Goal: Information Seeking & Learning: Learn about a topic

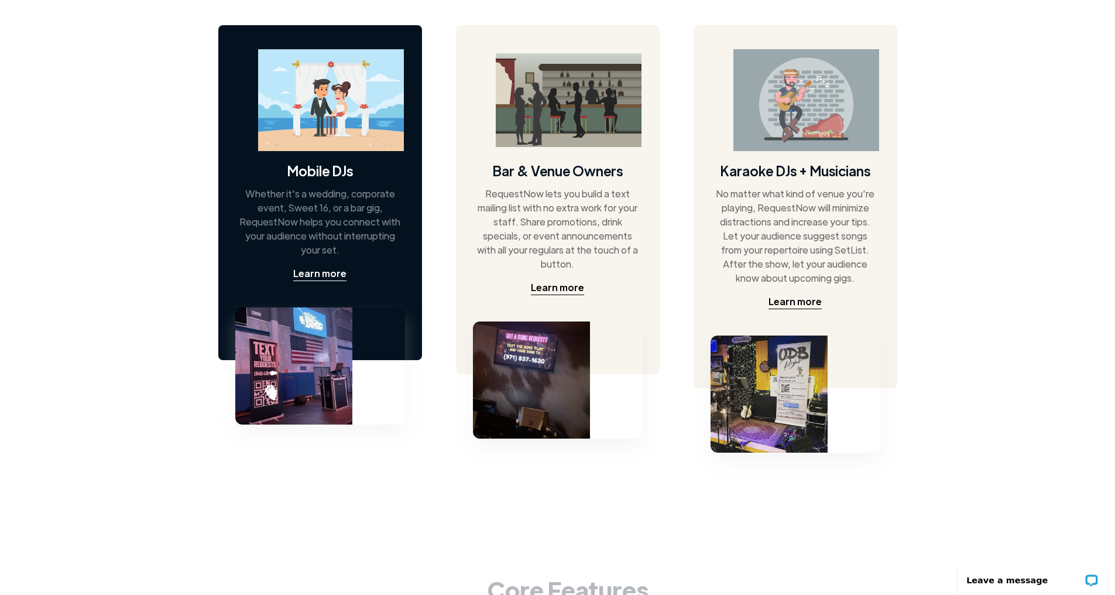
scroll to position [600, 0]
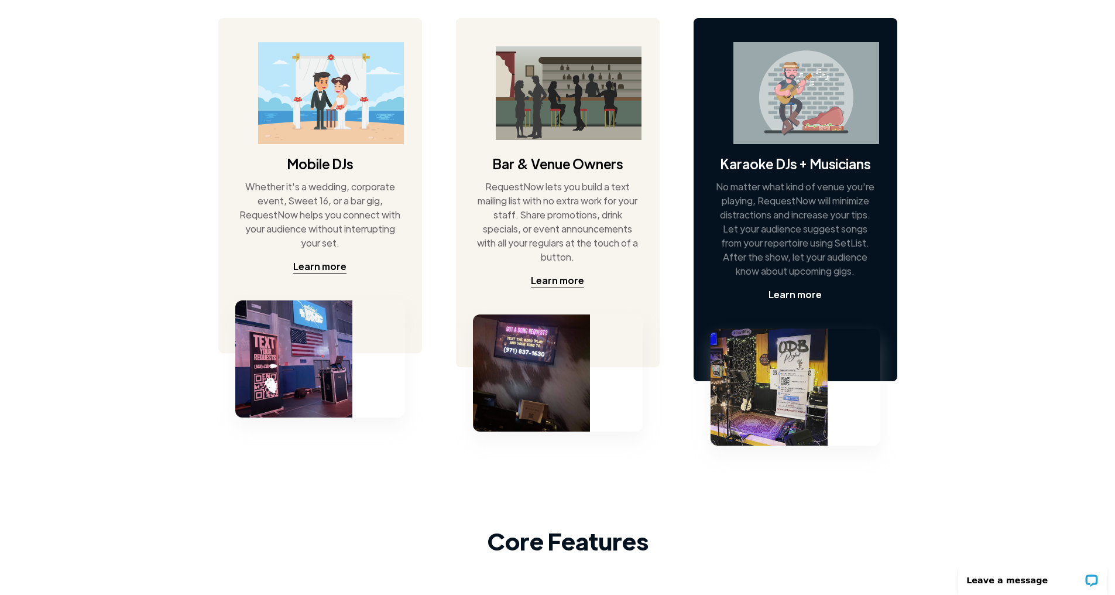
click at [807, 300] on div "Learn more" at bounding box center [795, 294] width 53 height 14
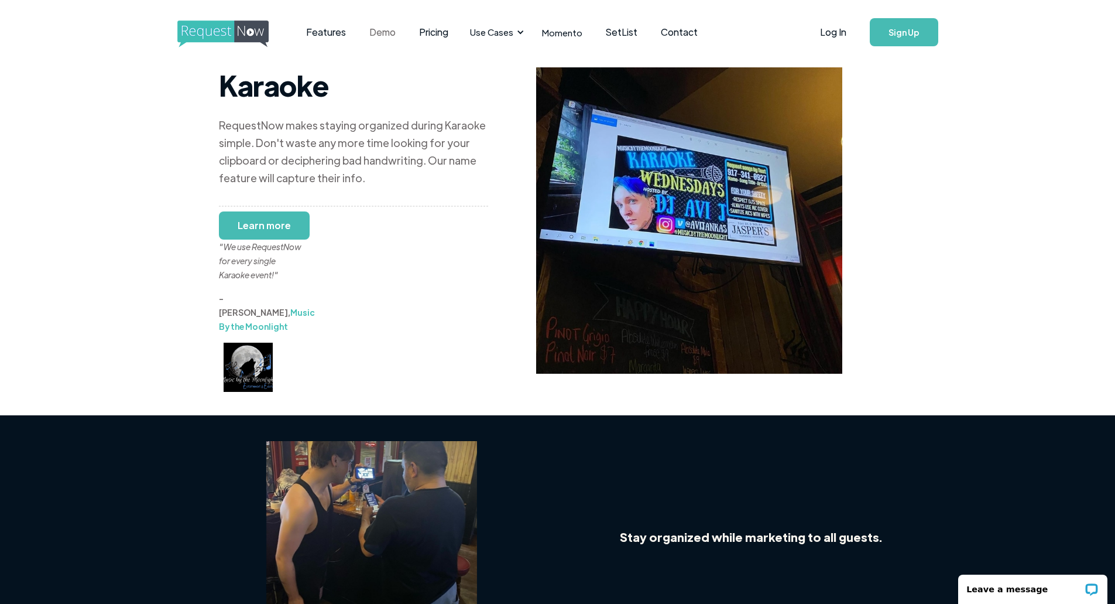
click at [389, 37] on link "Demo" at bounding box center [383, 32] width 50 height 36
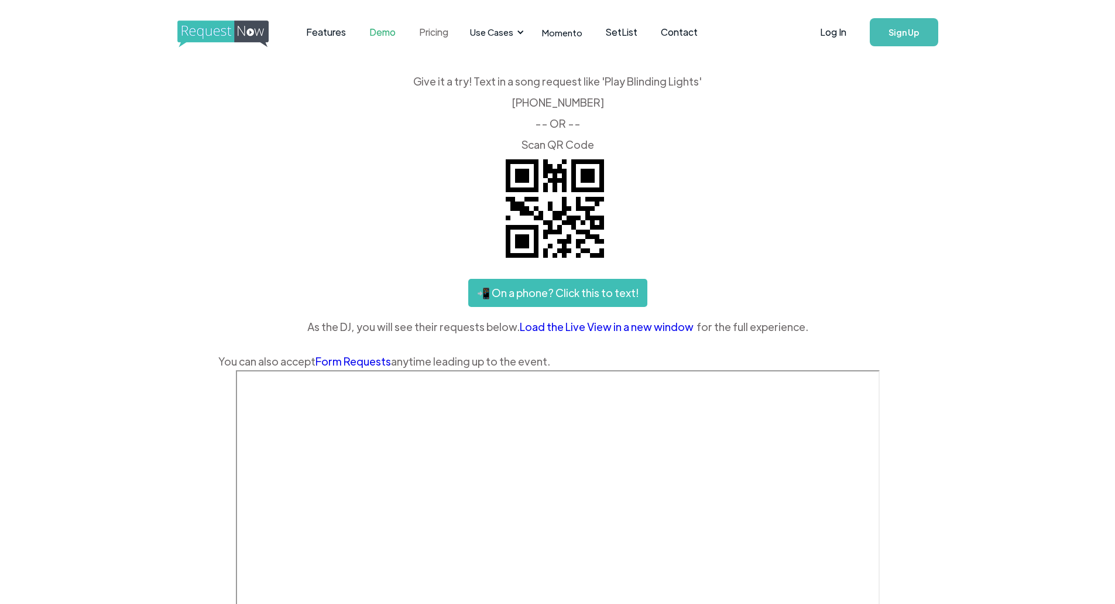
click at [439, 30] on link "Pricing" at bounding box center [433, 32] width 53 height 36
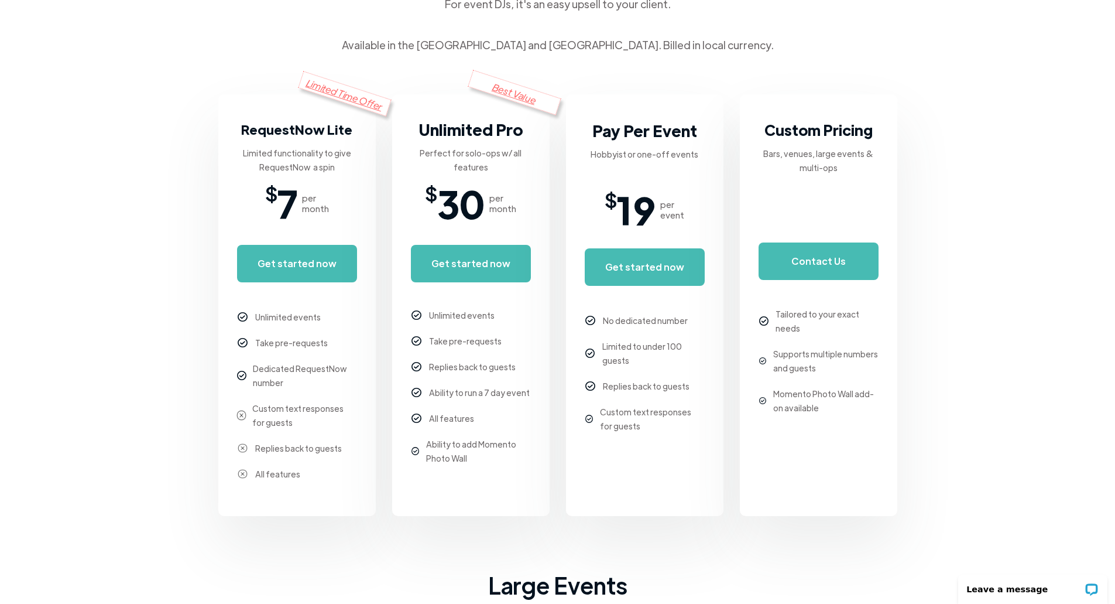
scroll to position [191, 0]
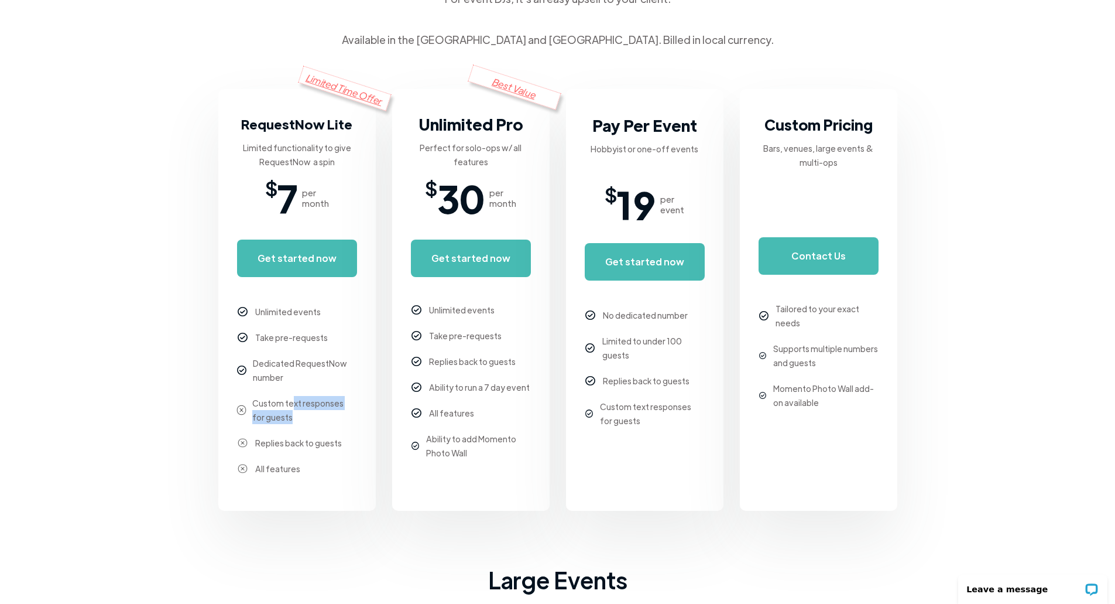
drag, startPoint x: 293, startPoint y: 403, endPoint x: 300, endPoint y: 416, distance: 15.0
click at [300, 416] on div "Custom text responses for guests" at bounding box center [304, 410] width 104 height 28
drag, startPoint x: 300, startPoint y: 443, endPoint x: 310, endPoint y: 454, distance: 14.9
click at [310, 454] on div "Unlimited events Take pre-requests Dedicated RequestNow number Custom text resp…" at bounding box center [297, 387] width 120 height 189
click at [304, 471] on div "All features" at bounding box center [297, 468] width 120 height 14
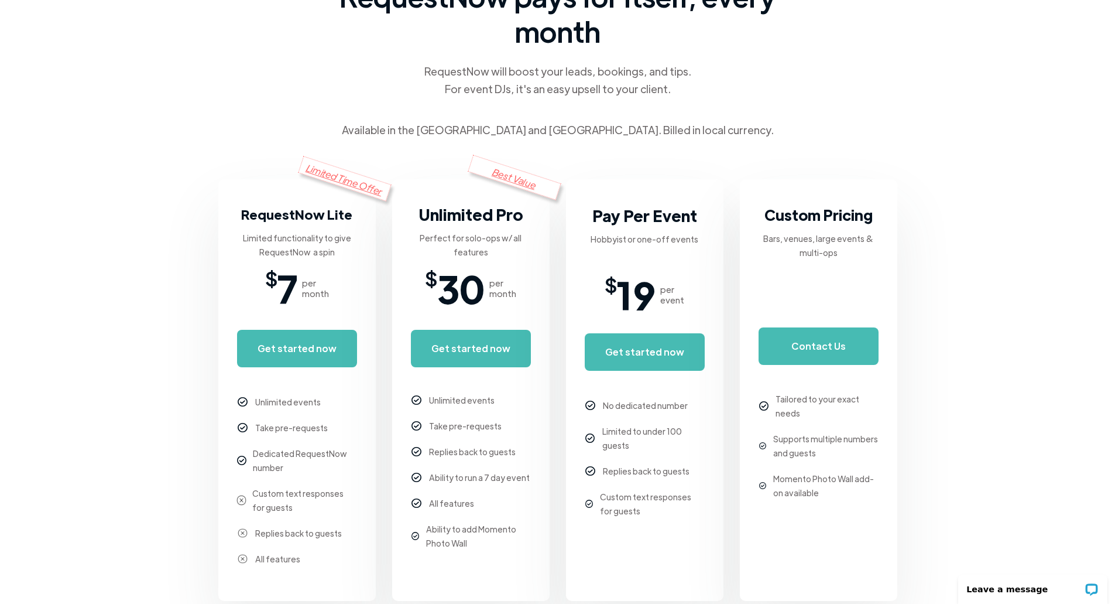
scroll to position [0, 0]
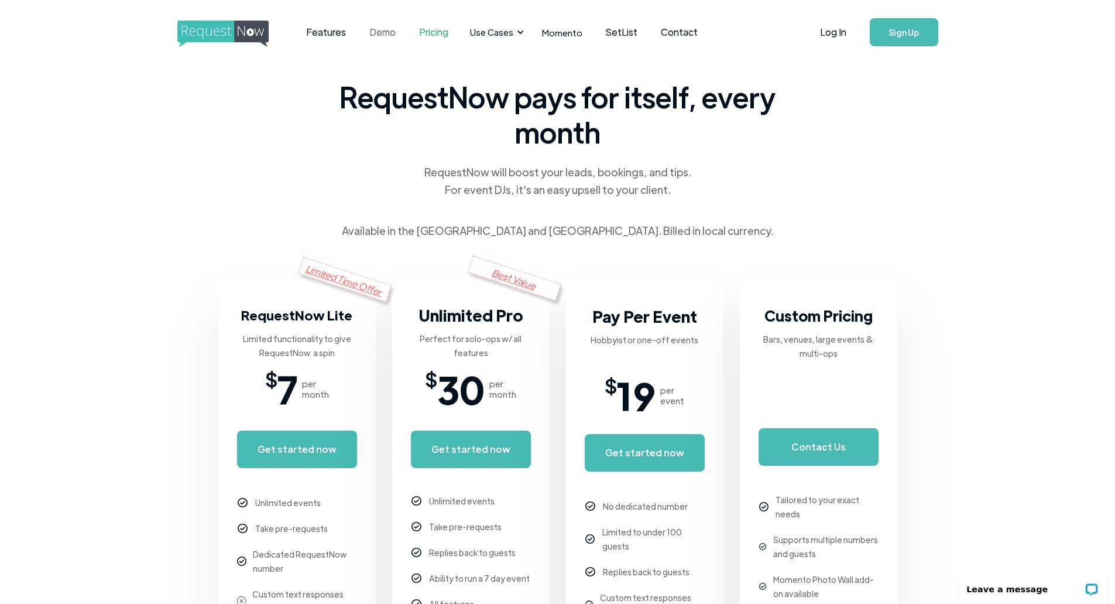
click at [379, 36] on link "Demo" at bounding box center [383, 32] width 50 height 36
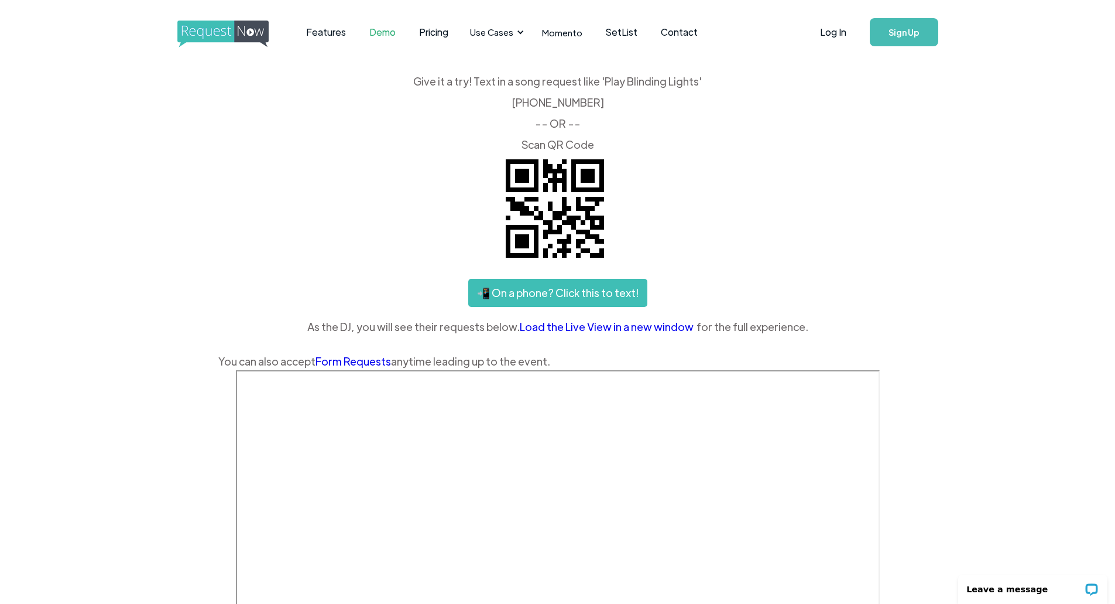
scroll to position [176, 0]
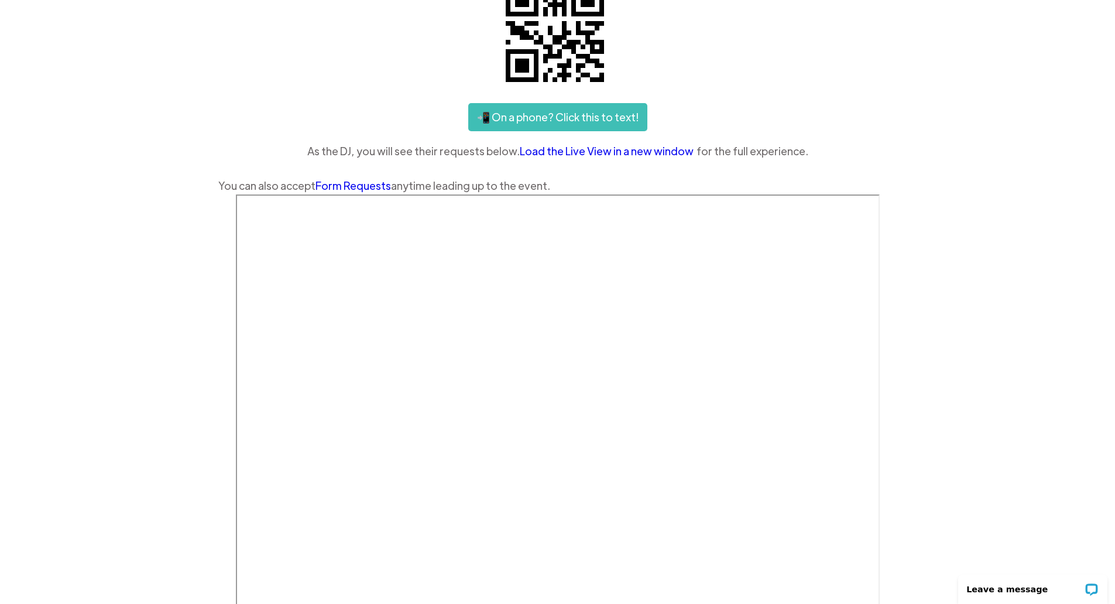
click at [193, 420] on div "Features Demo Pricing Use Cases Wedding + Private Events Karaoke DJs Bar/Club &…" at bounding box center [557, 276] width 1115 height 905
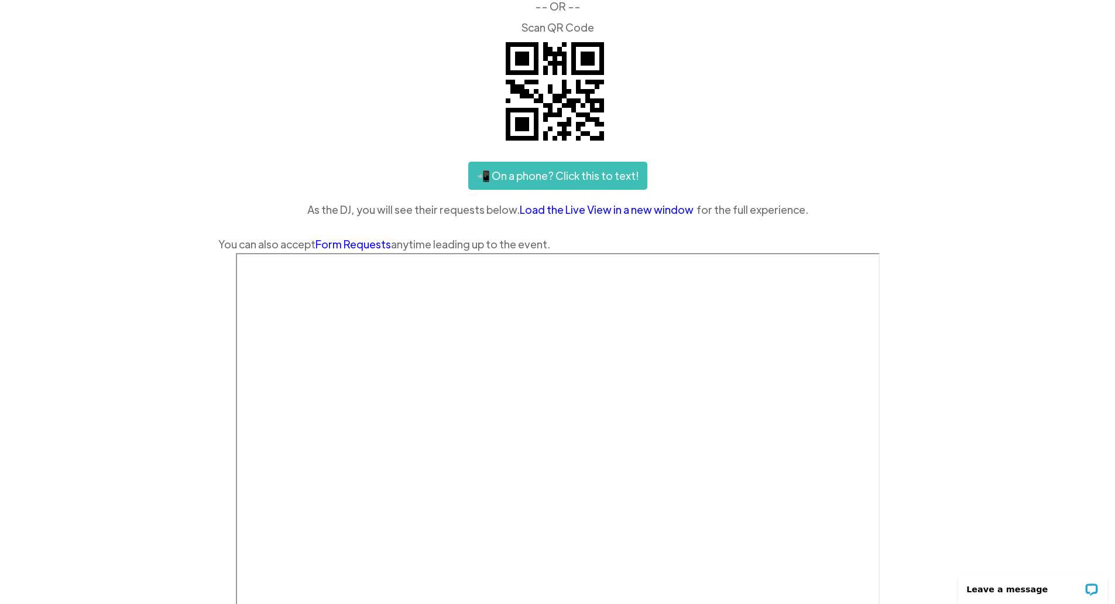
scroll to position [0, 0]
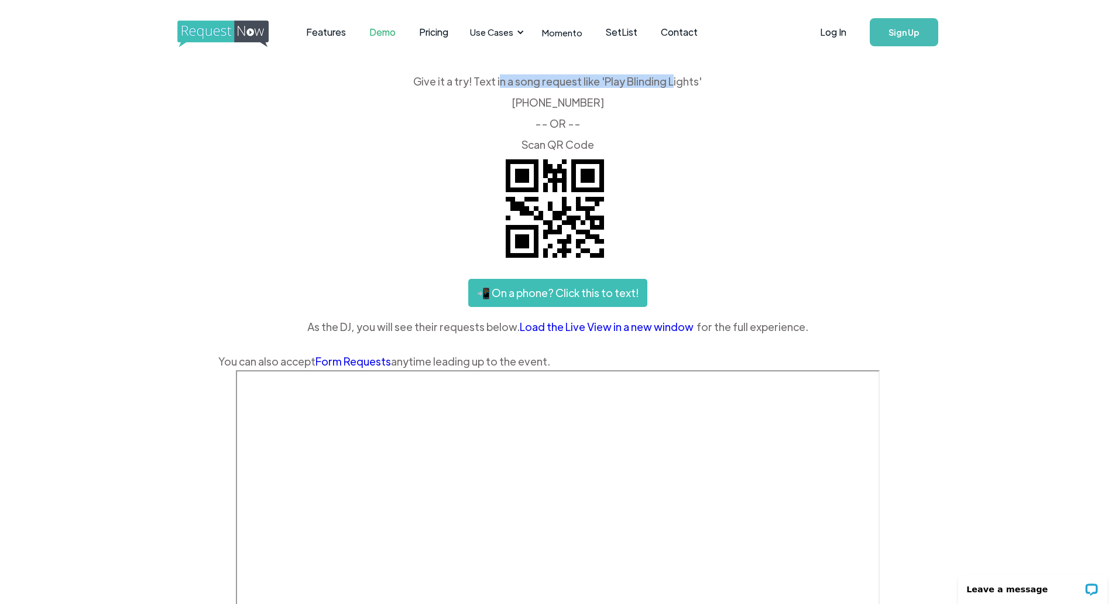
drag, startPoint x: 502, startPoint y: 84, endPoint x: 684, endPoint y: 77, distance: 182.8
click at [677, 77] on div "Give it a try! Text in a song request like 'Play Blinding Lights' ‍ (425) 657-3…" at bounding box center [557, 113] width 679 height 74
click at [710, 77] on div "Give it a try! Text in a song request like 'Play Blinding Lights' ‍ (425) 657-3…" at bounding box center [557, 113] width 679 height 74
click at [590, 83] on div "Give it a try! Text in a song request like 'Play Blinding Lights' ‍ (425) 657-3…" at bounding box center [557, 113] width 679 height 74
drag, startPoint x: 484, startPoint y: 83, endPoint x: 662, endPoint y: 83, distance: 178.0
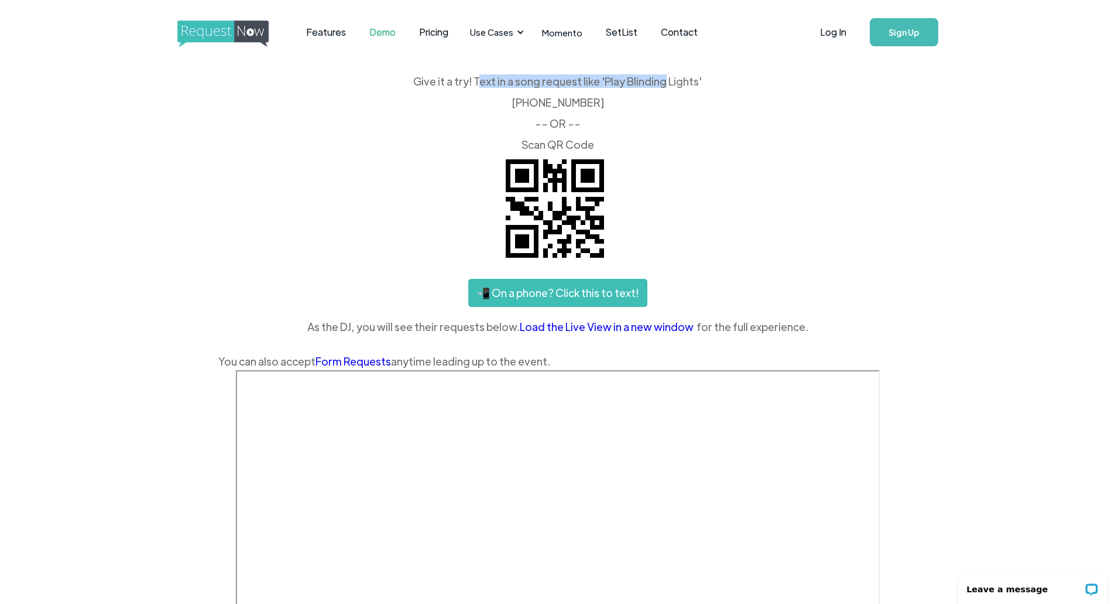
click at [662, 83] on div "Give it a try! Text in a song request like 'Play Blinding Lights' ‍ (425) 657-3…" at bounding box center [557, 113] width 679 height 74
click at [693, 86] on div "Give it a try! Text in a song request like 'Play Blinding Lights' ‍ (425) 657-3…" at bounding box center [557, 113] width 679 height 74
drag, startPoint x: 526, startPoint y: 100, endPoint x: 659, endPoint y: 103, distance: 132.9
click at [659, 103] on div "Give it a try! Text in a song request like 'Play Blinding Lights' ‍ (425) 657-3…" at bounding box center [557, 113] width 679 height 74
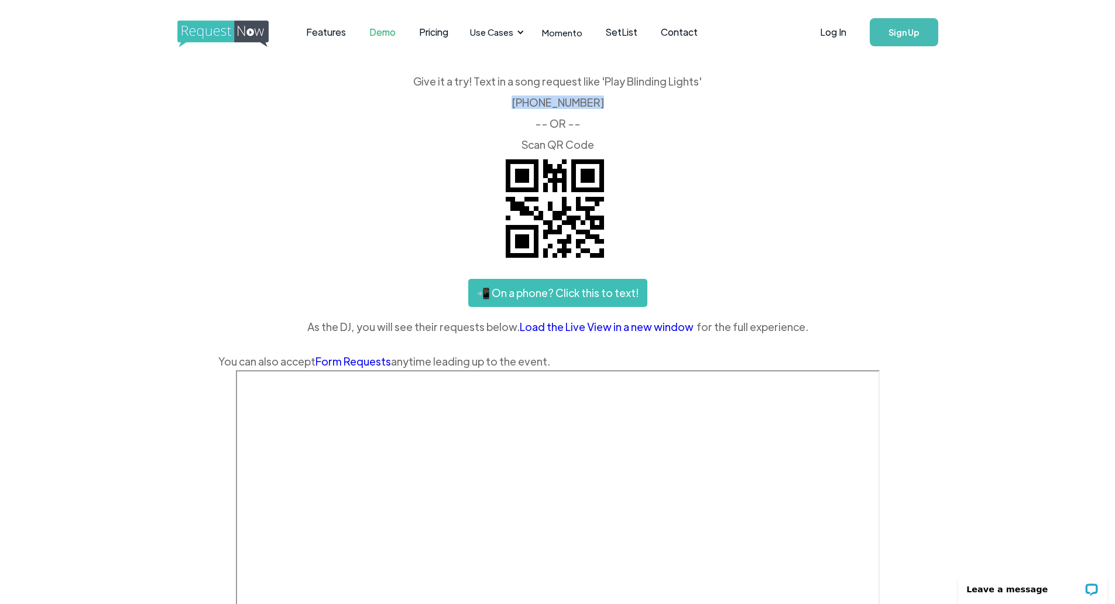
drag, startPoint x: 516, startPoint y: 102, endPoint x: 618, endPoint y: 103, distance: 101.9
click at [618, 103] on div "Give it a try! Text in a song request like 'Play Blinding Lights' ‍ (425) 657-3…" at bounding box center [557, 113] width 679 height 74
click at [618, 32] on link "SetList" at bounding box center [621, 32] width 55 height 36
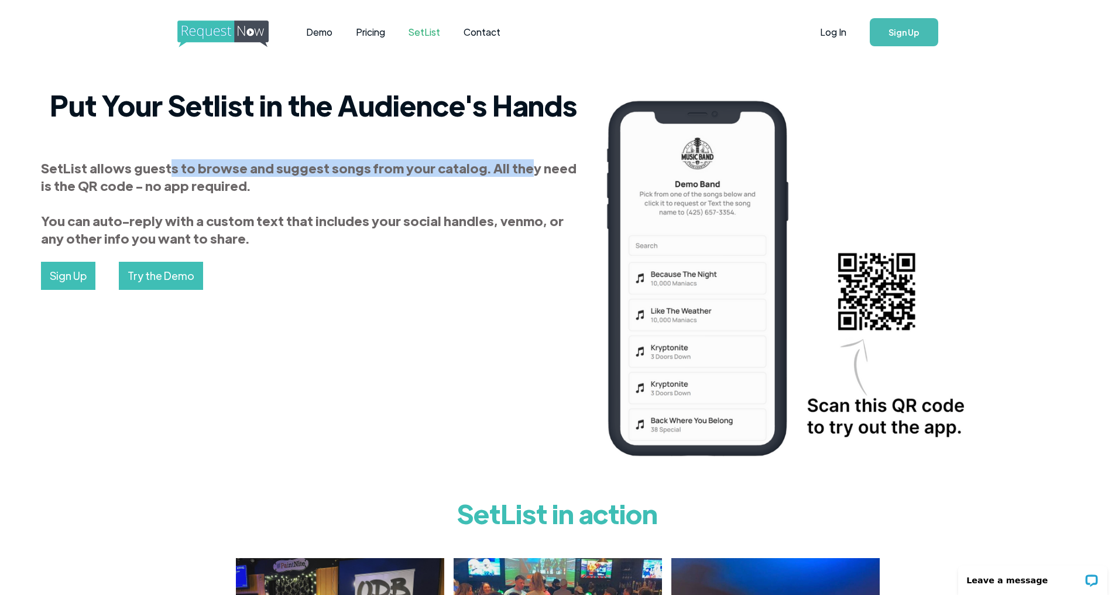
drag, startPoint x: 187, startPoint y: 167, endPoint x: 529, endPoint y: 172, distance: 341.9
click at [529, 172] on strong "SetList allows guests to browse and suggest songs from your catalog. All they n…" at bounding box center [309, 202] width 536 height 87
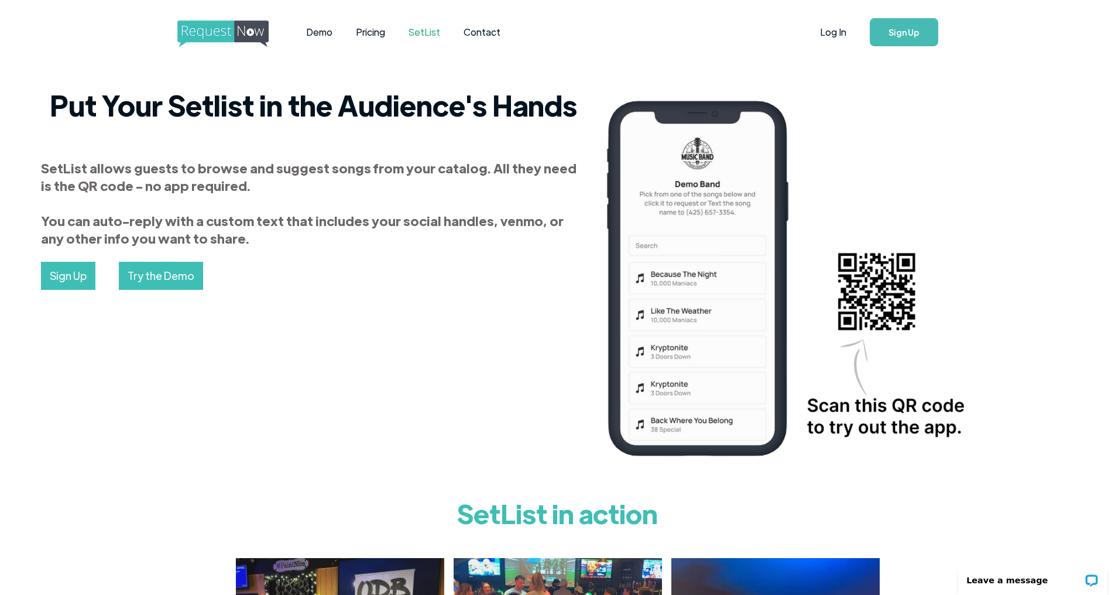
click at [228, 184] on strong "SetList allows guests to browse and suggest songs from your catalog. All they n…" at bounding box center [309, 202] width 536 height 87
click at [181, 184] on strong "SetList allows guests to browse and suggest songs from your catalog. All they n…" at bounding box center [309, 202] width 536 height 87
drag, startPoint x: 154, startPoint y: 184, endPoint x: 235, endPoint y: 183, distance: 80.8
click at [235, 183] on strong "SetList allows guests to browse and suggest songs from your catalog. All they n…" at bounding box center [309, 202] width 536 height 87
click at [196, 228] on strong "SetList allows guests to browse and suggest songs from your catalog. All they n…" at bounding box center [309, 202] width 536 height 87
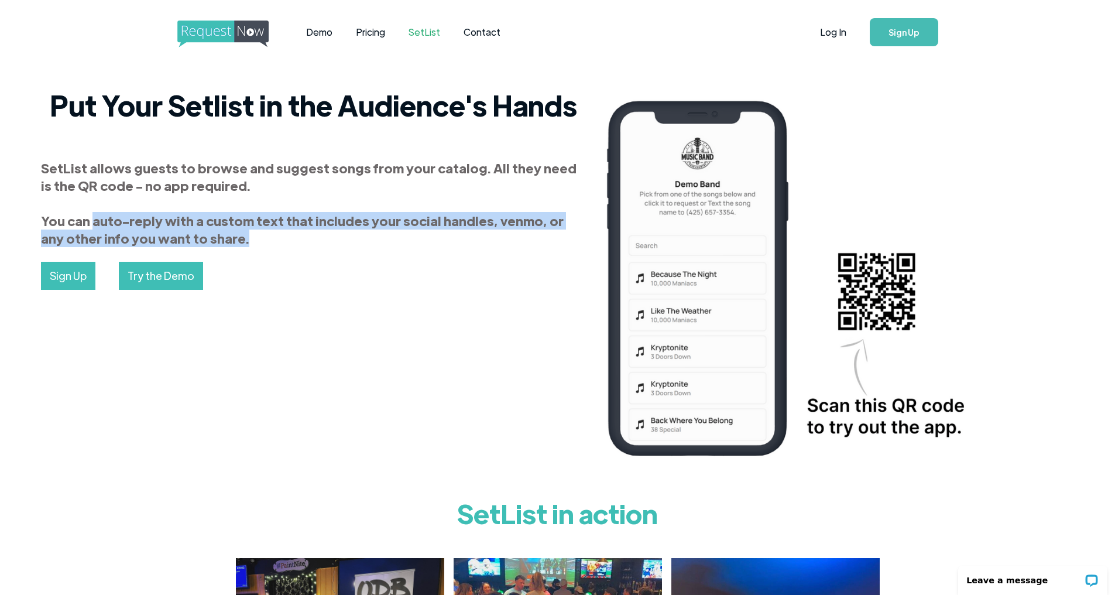
drag, startPoint x: 118, startPoint y: 221, endPoint x: 270, endPoint y: 244, distance: 154.5
click at [270, 244] on div "SetList allows guests to browse and suggest songs from your catalog. All they n…" at bounding box center [313, 203] width 545 height 88
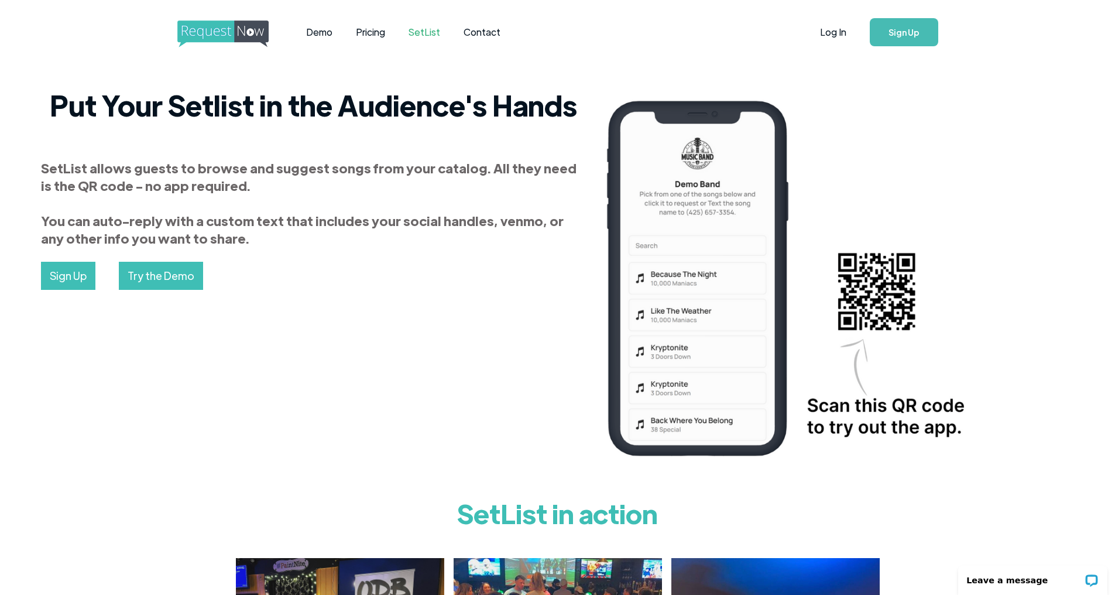
click at [246, 283] on div "Sign Up Try the Demo" at bounding box center [313, 276] width 545 height 28
click at [181, 276] on link "Try the Demo" at bounding box center [161, 276] width 84 height 28
